Goal: Information Seeking & Learning: Check status

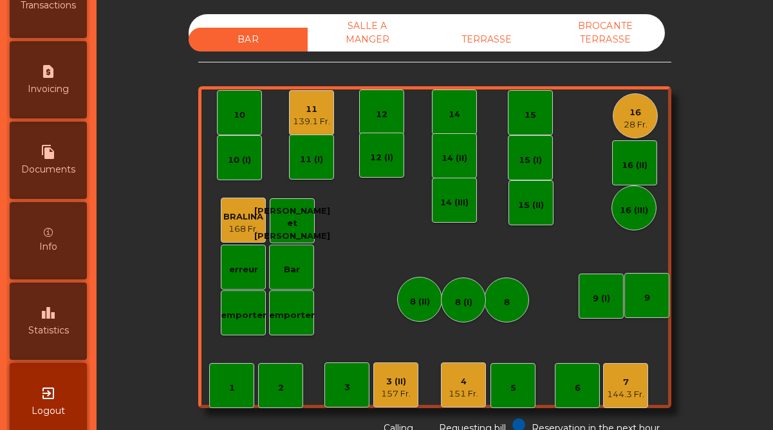
scroll to position [664, 0]
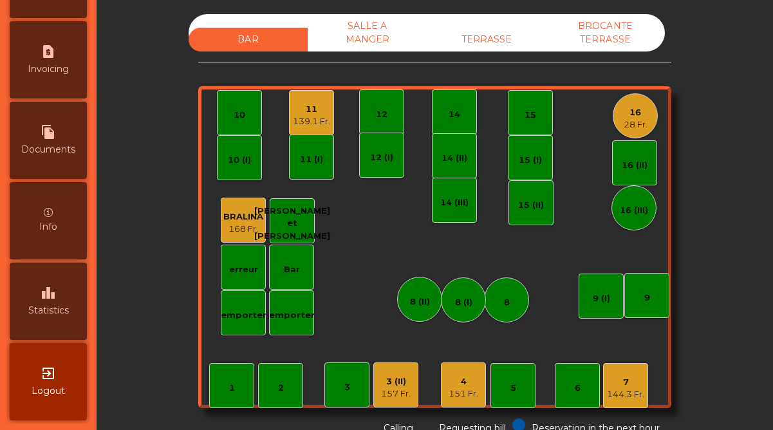
click at [62, 316] on span "Statistics" at bounding box center [48, 311] width 41 height 14
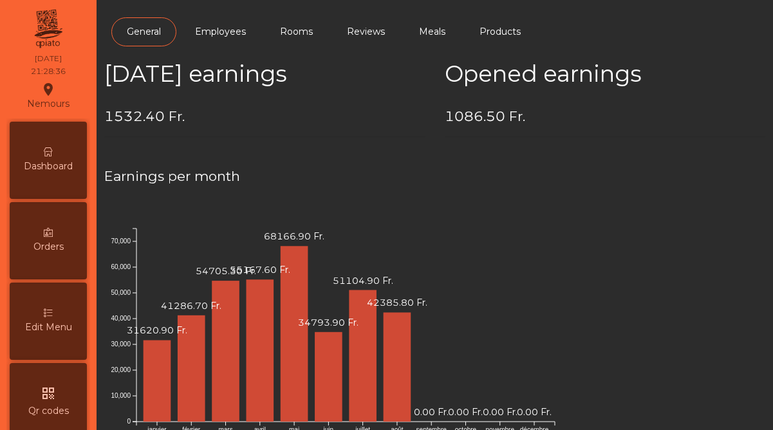
click at [78, 173] on div "Dashboard" at bounding box center [48, 160] width 77 height 77
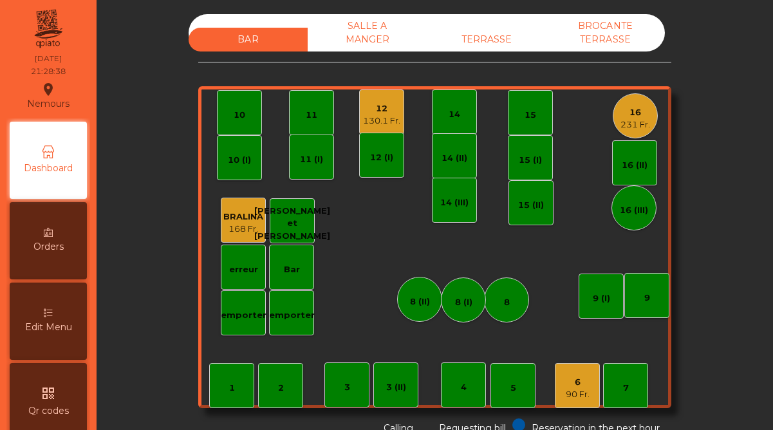
click at [385, 131] on div "12 130.1 Fr." at bounding box center [381, 111] width 45 height 45
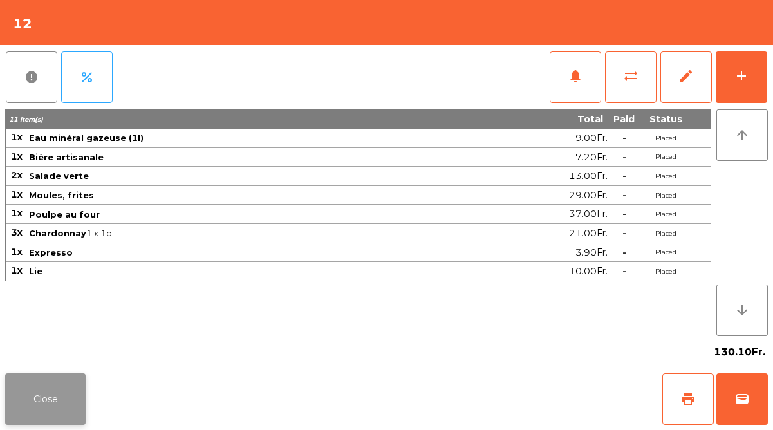
click at [70, 374] on button "Close" at bounding box center [45, 398] width 80 height 51
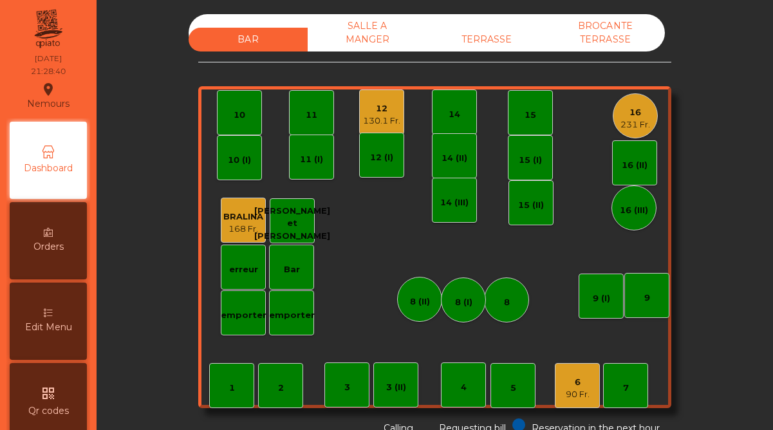
click at [638, 127] on div "231 Fr." at bounding box center [635, 124] width 30 height 13
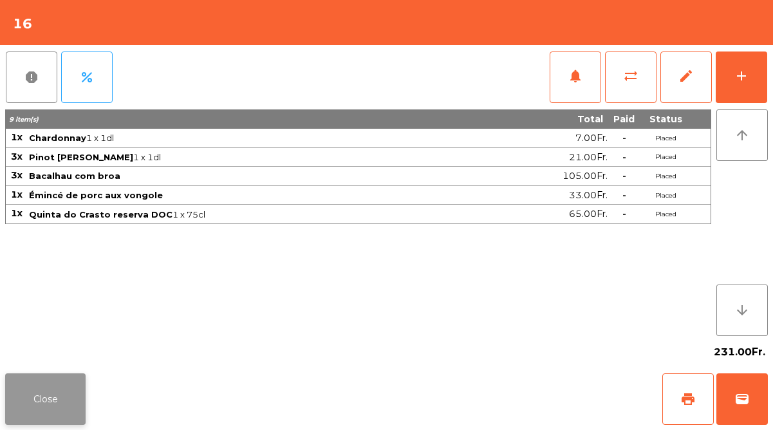
click at [68, 400] on button "Close" at bounding box center [45, 398] width 80 height 51
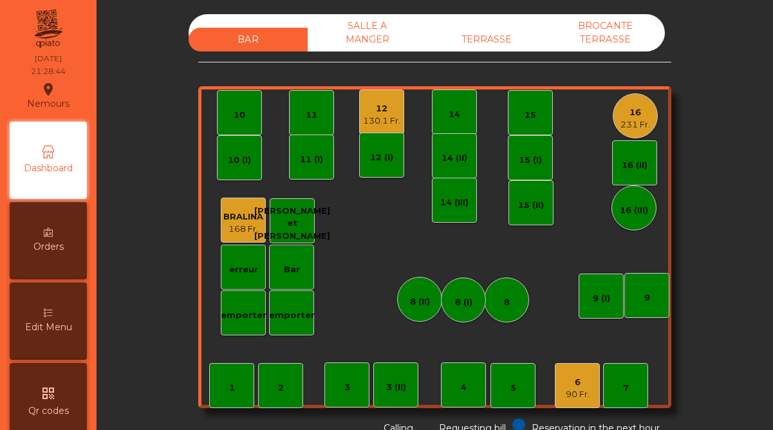
click at [579, 376] on div "6" at bounding box center [578, 382] width 24 height 13
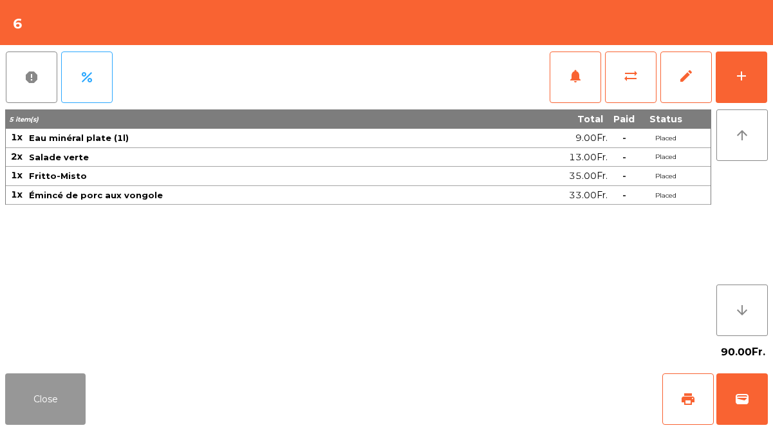
click at [61, 399] on button "Close" at bounding box center [45, 398] width 80 height 51
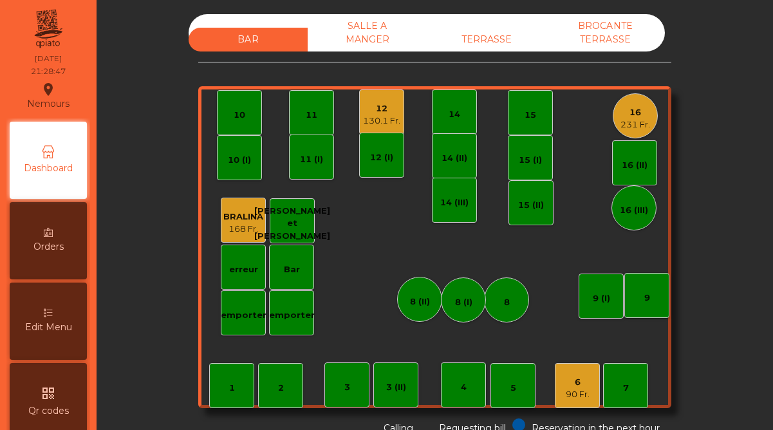
click at [580, 376] on div "6" at bounding box center [578, 382] width 24 height 13
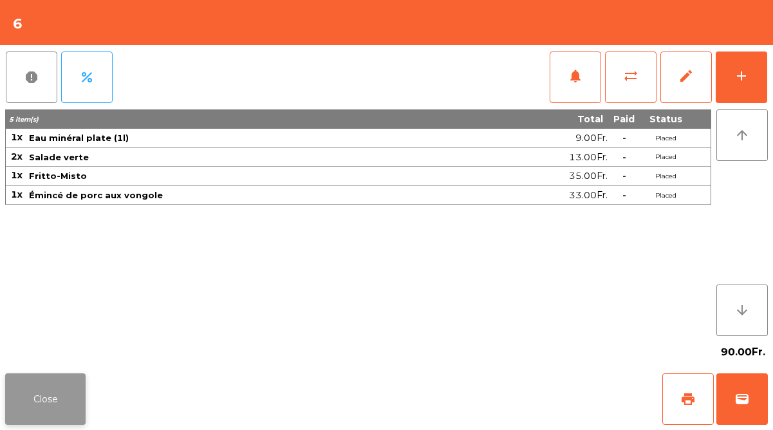
click at [64, 389] on button "Close" at bounding box center [45, 398] width 80 height 51
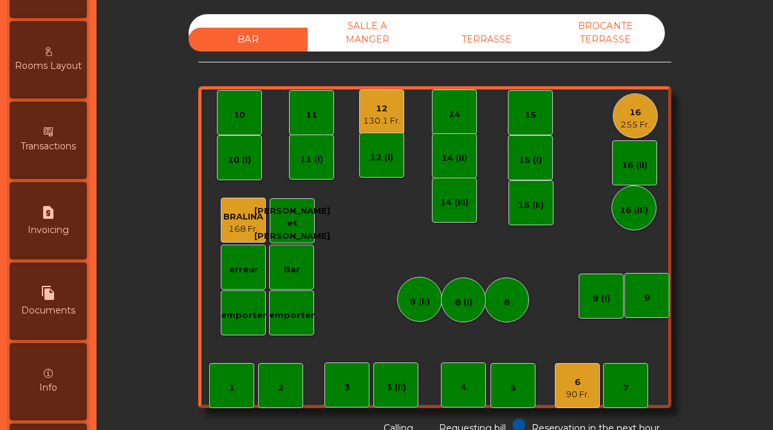
scroll to position [664, 0]
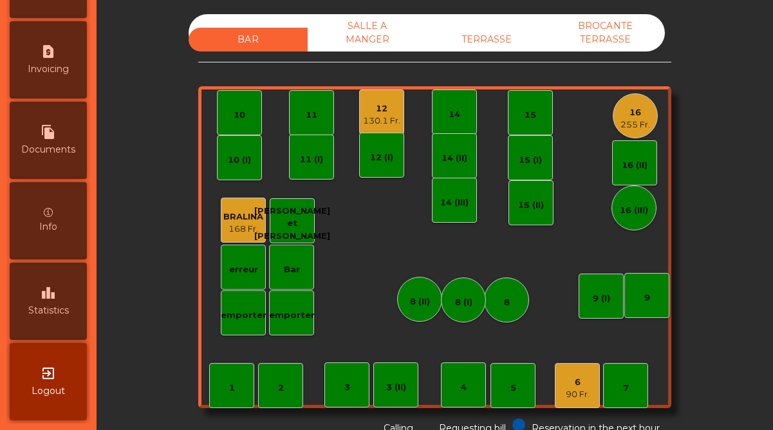
click at [60, 307] on span "Statistics" at bounding box center [48, 311] width 41 height 14
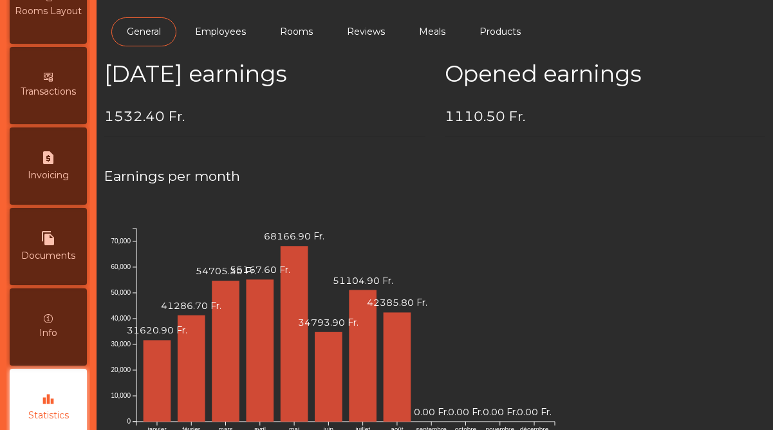
scroll to position [546, 0]
